Goal: Task Accomplishment & Management: Use online tool/utility

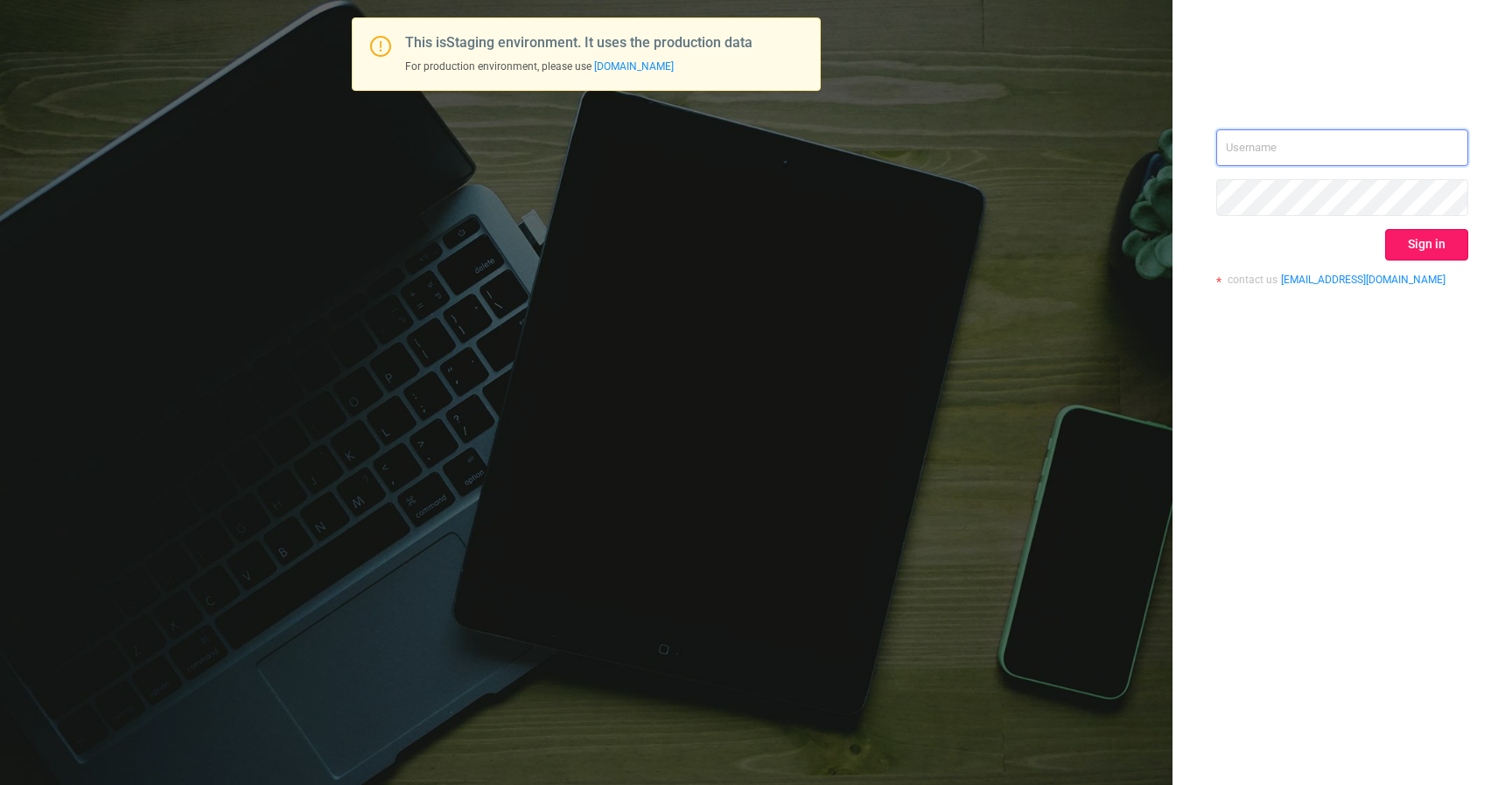
type input "izdrnja@mediaocean.com"
click at [1435, 253] on button "Sign in" at bounding box center [1427, 245] width 84 height 32
